Goal: Complete application form: Complete application form

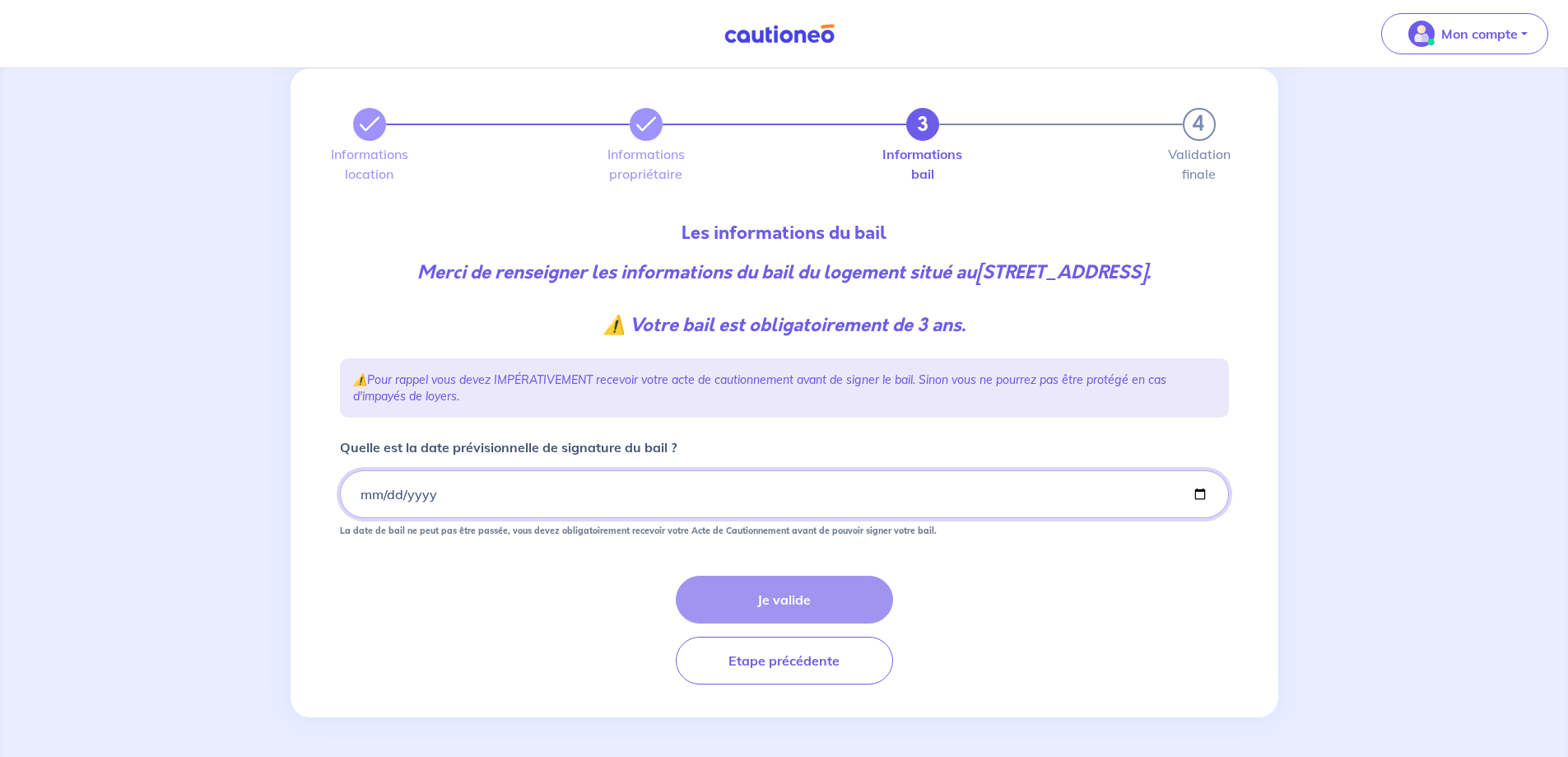
click at [594, 492] on input "Quelle est la date prévisionnelle de signature du bail ?" at bounding box center [784, 494] width 889 height 48
click at [1196, 494] on input "Quelle est la date prévisionnelle de signature du bail ?" at bounding box center [784, 494] width 889 height 48
type input "[DATE]"
click at [798, 607] on button "Je valide" at bounding box center [784, 600] width 217 height 48
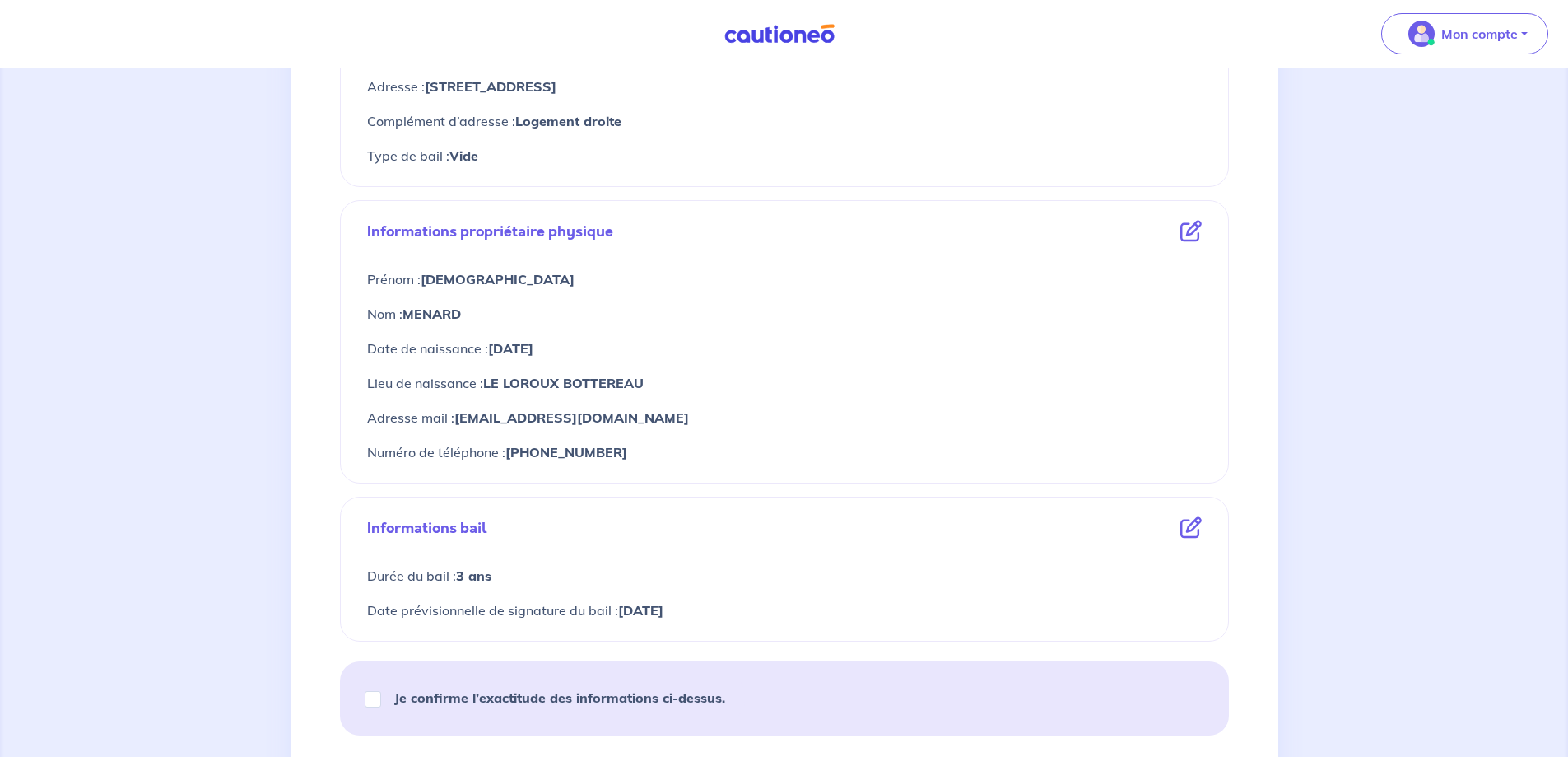
scroll to position [659, 0]
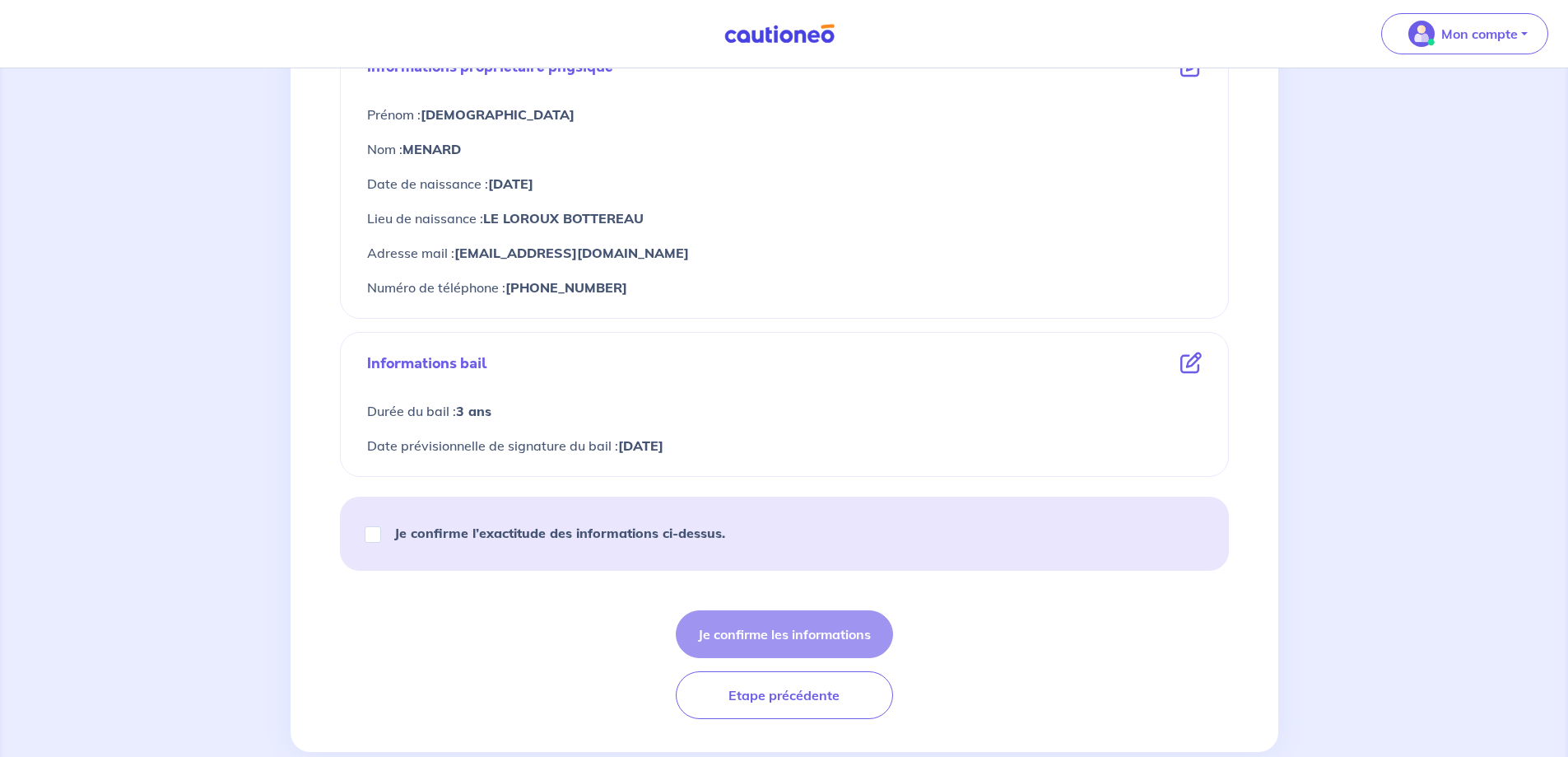
click at [620, 534] on strong "Je confirme l’exactitude des informations ci-dessus." at bounding box center [559, 532] width 331 height 16
click at [381, 534] on input "Je confirme l’exactitude des informations ci-dessus." at bounding box center [373, 534] width 16 height 16
checkbox input "true"
click at [762, 636] on button "Je confirme les informations" at bounding box center [784, 634] width 217 height 48
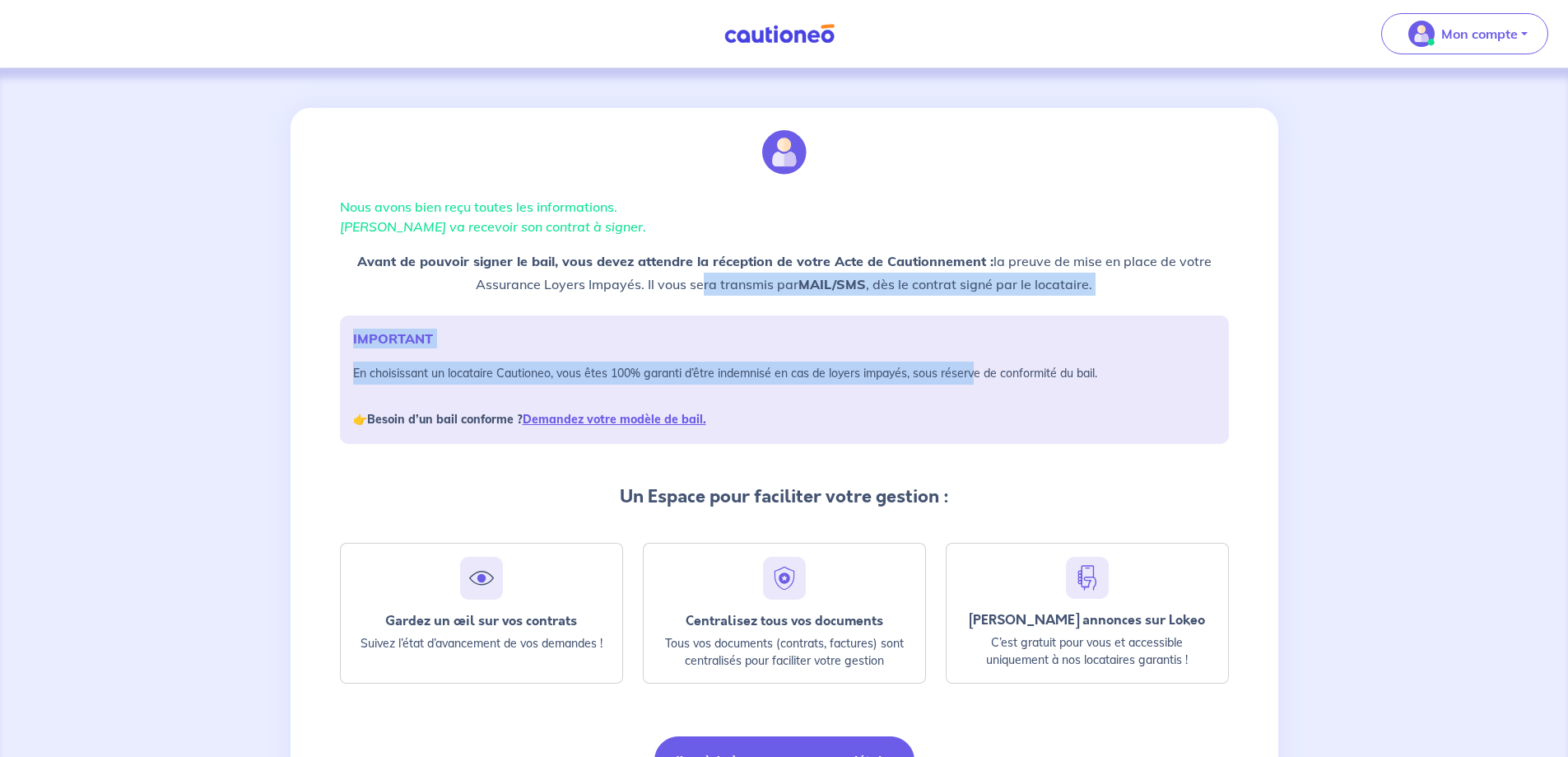
drag, startPoint x: 698, startPoint y: 284, endPoint x: 975, endPoint y: 374, distance: 291.3
click at [975, 374] on div "Nous avons bien reçu toutes les informations. [PERSON_NAME] va recevoir son con…" at bounding box center [784, 456] width 909 height 696
click at [765, 156] on img at bounding box center [784, 152] width 45 height 45
click at [1408, 34] on img "button" at bounding box center [1421, 34] width 27 height 27
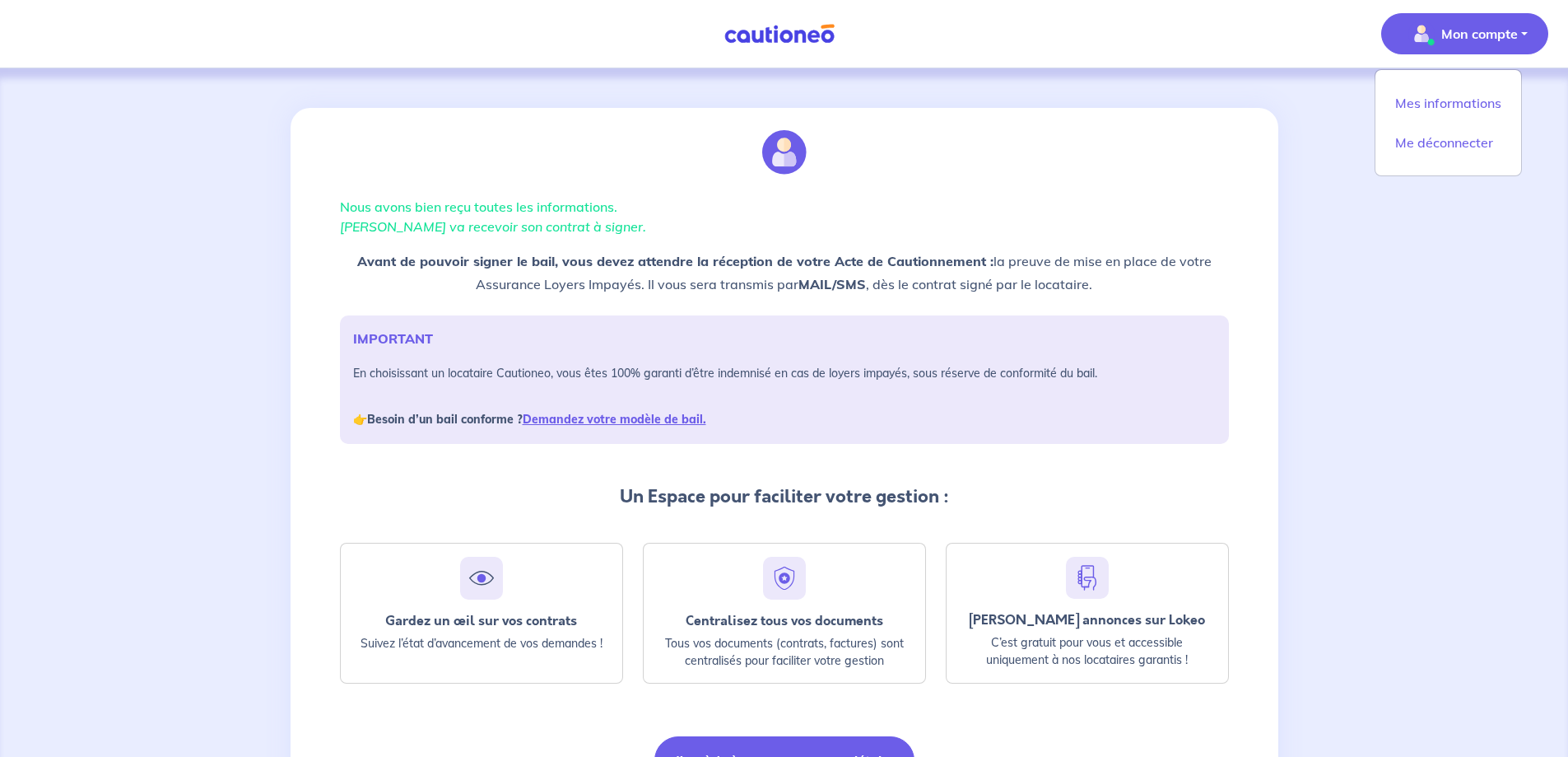
click at [1410, 85] on div "Mes informations Me déconnecter" at bounding box center [1449, 123] width 148 height 107
click at [1406, 109] on link "Mes informations" at bounding box center [1448, 102] width 132 height 27
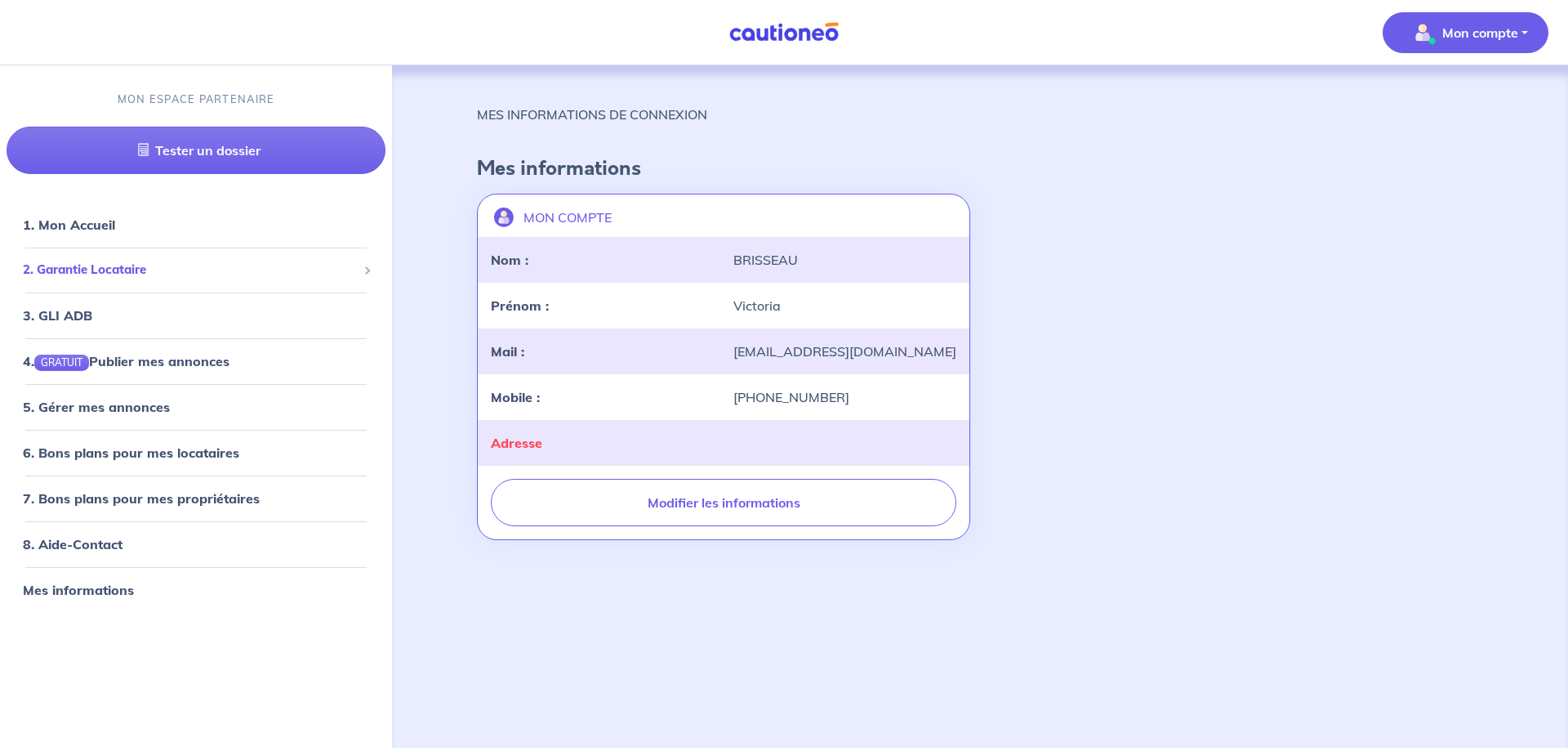
click at [48, 276] on span "2. Garantie Locataire" at bounding box center [190, 270] width 334 height 19
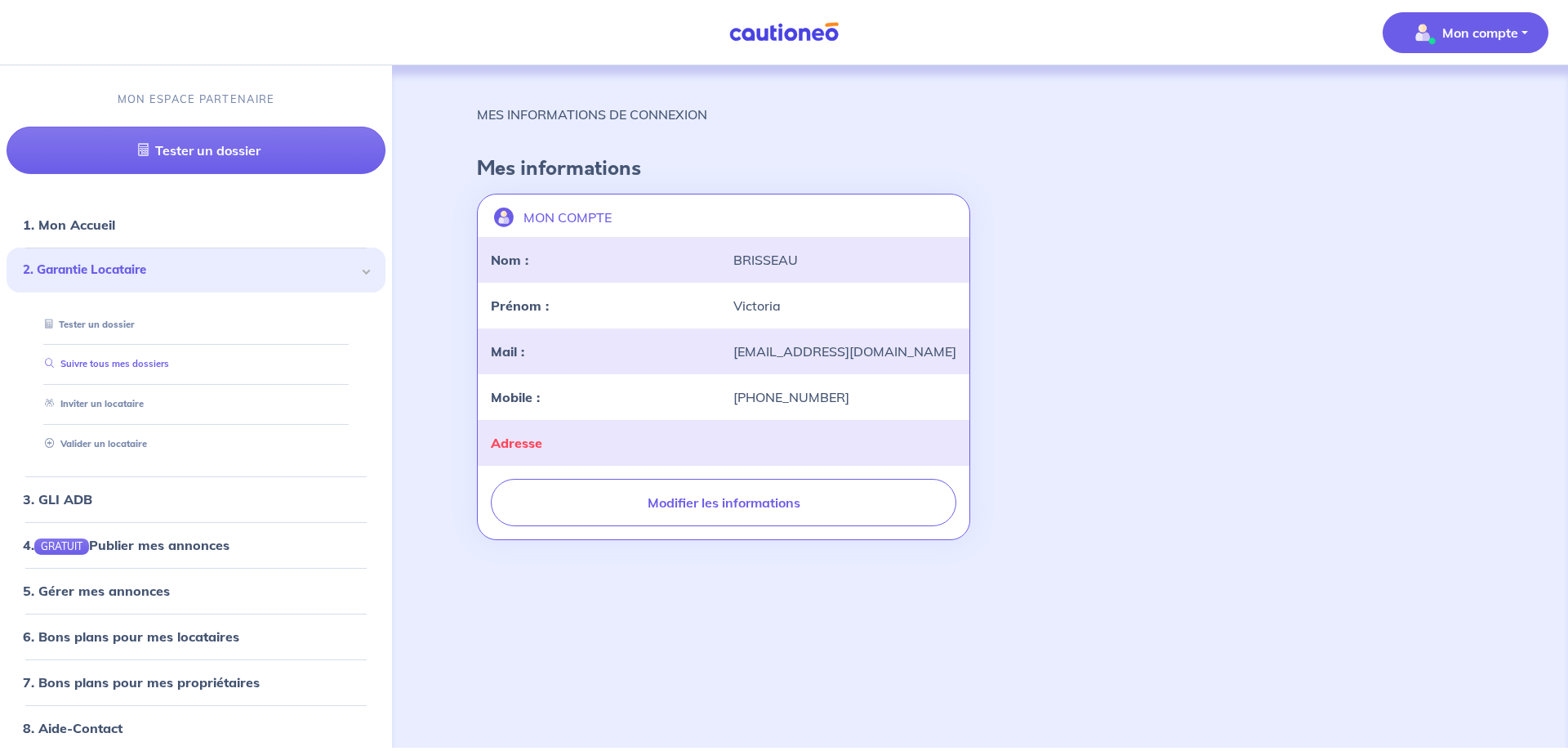
click at [79, 369] on link "Suivre tous mes dossiers" at bounding box center [103, 363] width 130 height 11
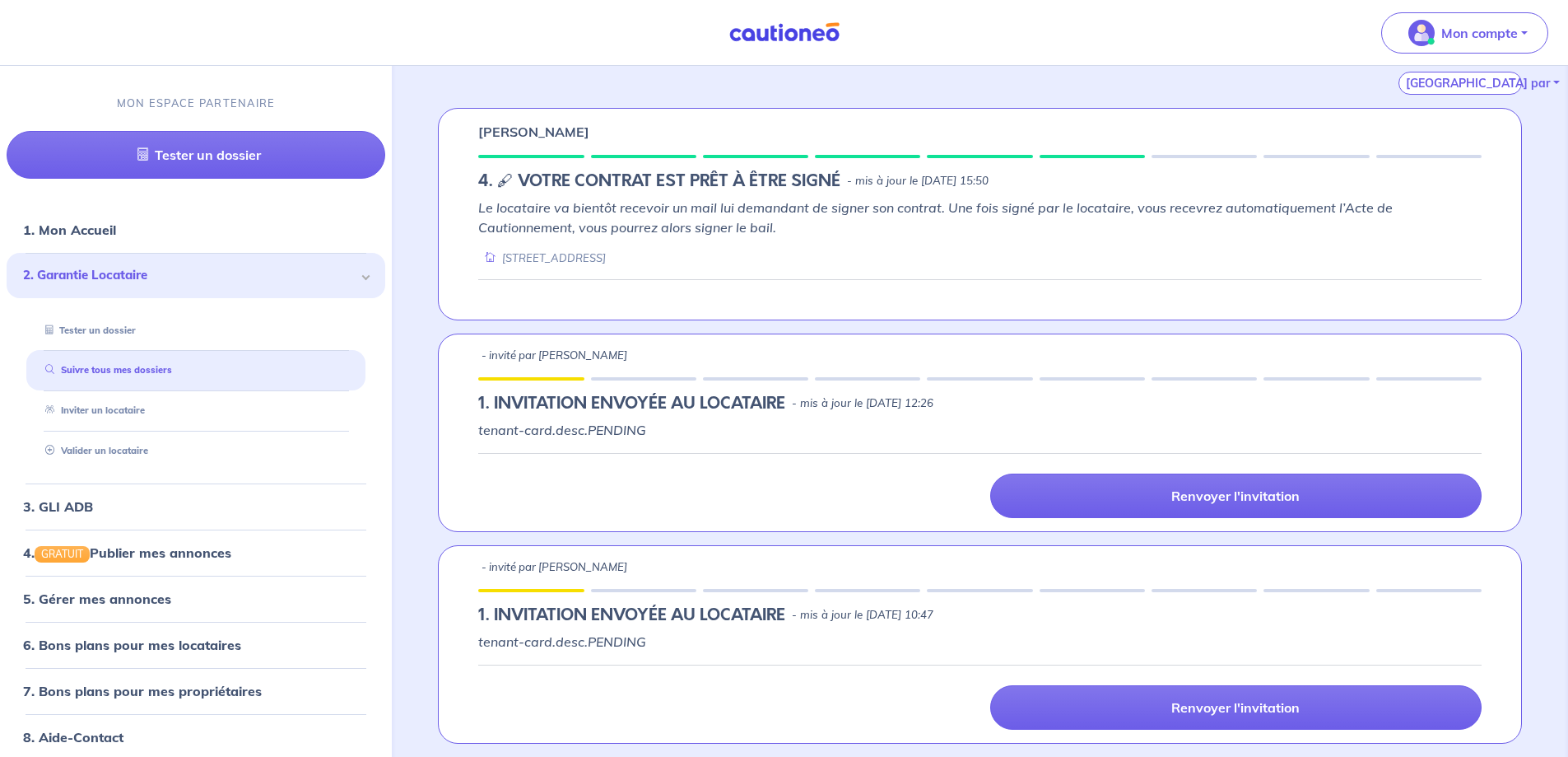
scroll to position [34, 0]
